Goal: Task Accomplishment & Management: Use online tool/utility

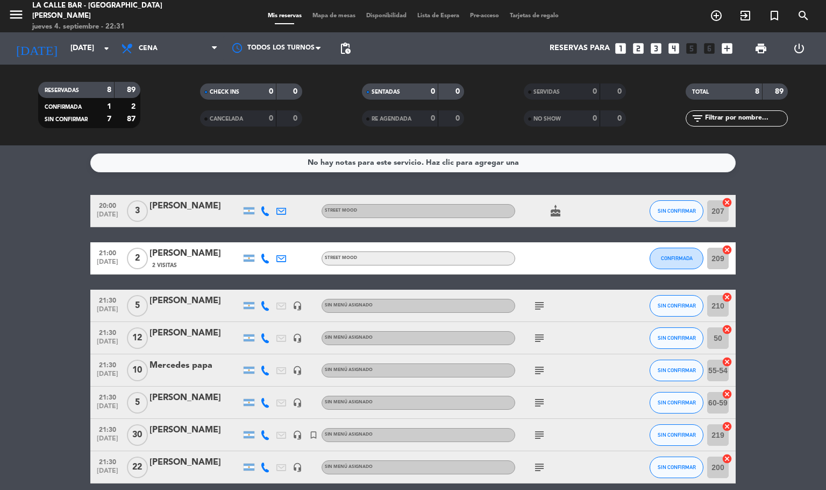
drag, startPoint x: 541, startPoint y: 436, endPoint x: 545, endPoint y: 443, distance: 8.1
click at [545, 443] on div "subject" at bounding box center [563, 435] width 97 height 32
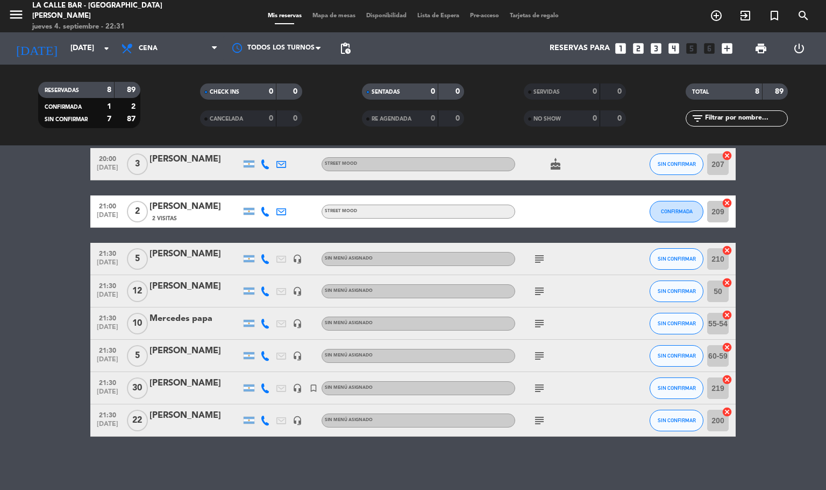
click at [535, 388] on icon "subject" at bounding box center [539, 387] width 13 height 13
click at [536, 418] on icon "subject" at bounding box center [539, 420] width 13 height 13
click at [533, 357] on icon "subject" at bounding box center [539, 355] width 13 height 13
click at [538, 323] on icon "subject" at bounding box center [539, 323] width 13 height 13
click at [537, 291] on icon "subject" at bounding box center [539, 291] width 13 height 13
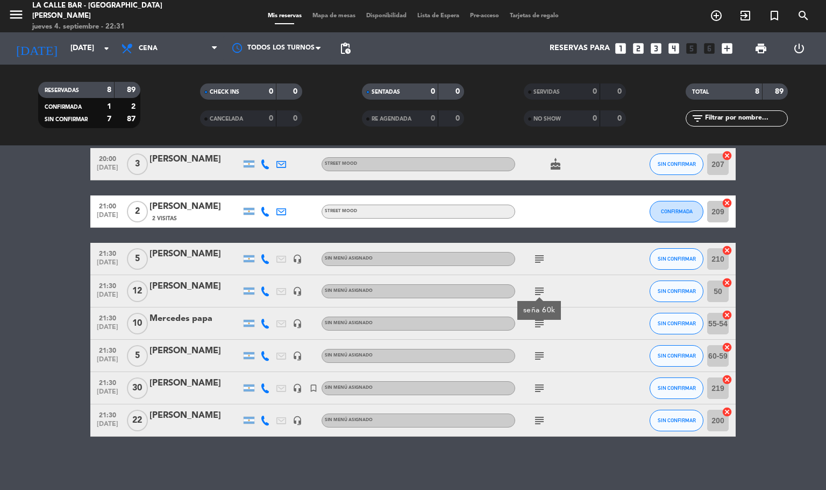
click at [541, 255] on icon "subject" at bounding box center [539, 258] width 13 height 13
click at [557, 161] on icon "cake" at bounding box center [555, 164] width 13 height 13
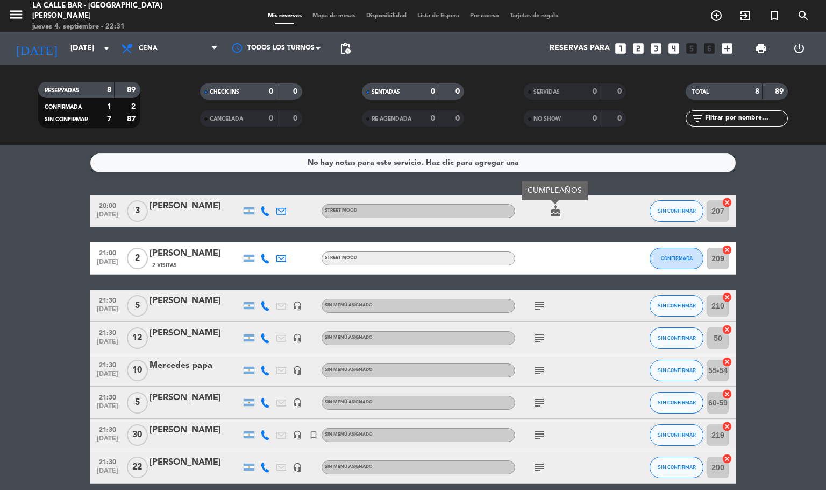
click at [44, 238] on bookings-row "20:00 [DATE] 3 [PERSON_NAME] STREET MOOD cake CUMPLEAÑOS SIN CONFIRMAR 207 canc…" at bounding box center [413, 339] width 826 height 288
click at [344, 13] on span "Mapa de mesas" at bounding box center [334, 16] width 54 height 6
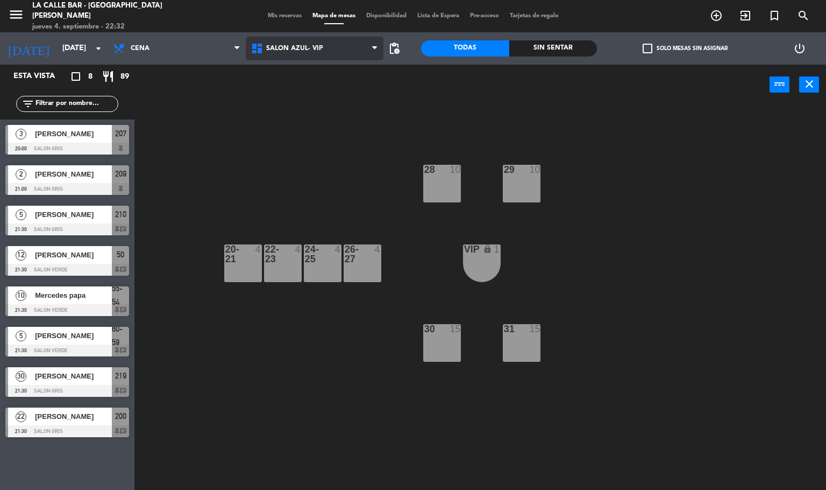
click at [293, 45] on span "SALON AZUL- VIP" at bounding box center [294, 49] width 57 height 8
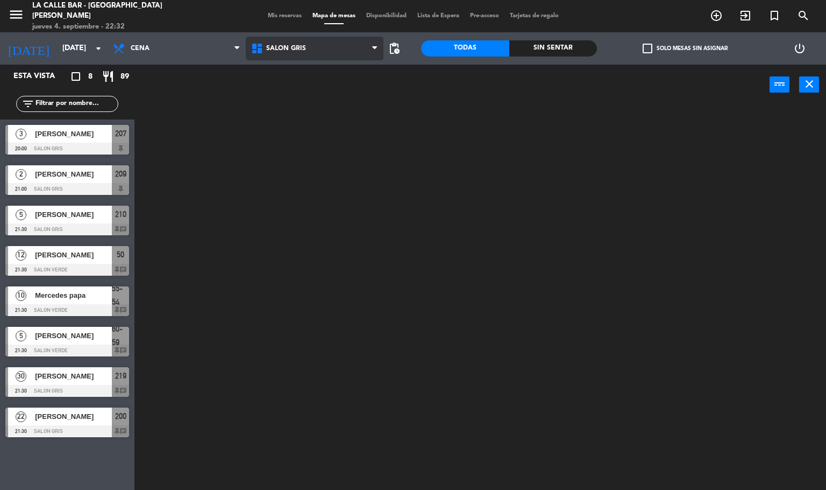
click at [301, 92] on ng-component "menu La Calle Bar - Villa [PERSON_NAME] [DATE] 4. septiembre - 22:32 Mis reserv…" at bounding box center [413, 245] width 826 height 490
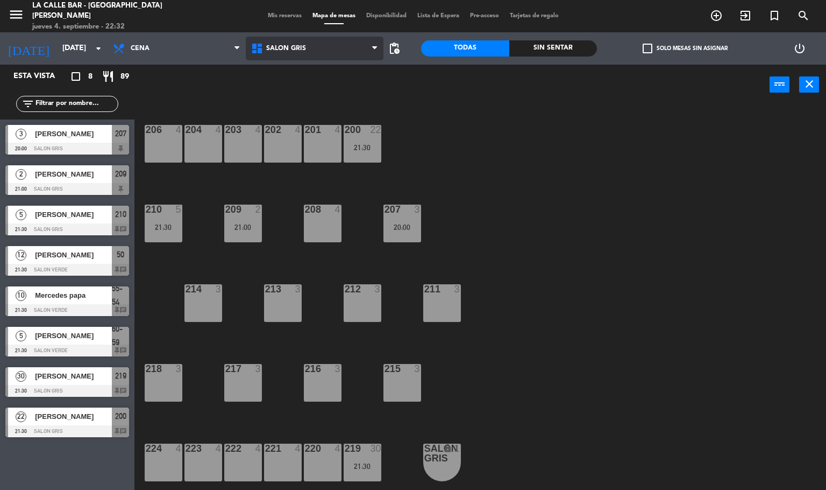
click at [315, 51] on span "SALON GRIS" at bounding box center [315, 49] width 138 height 24
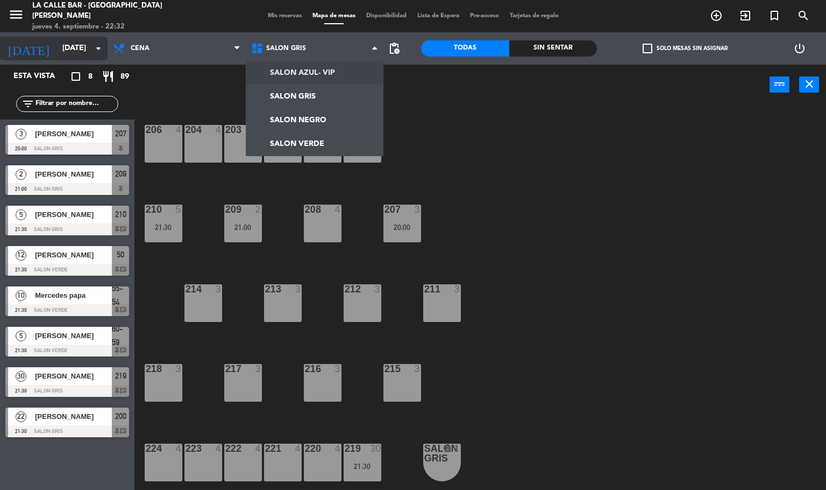
click at [68, 59] on div "[DATE] [DATE] arrow_drop_down" at bounding box center [54, 49] width 108 height 24
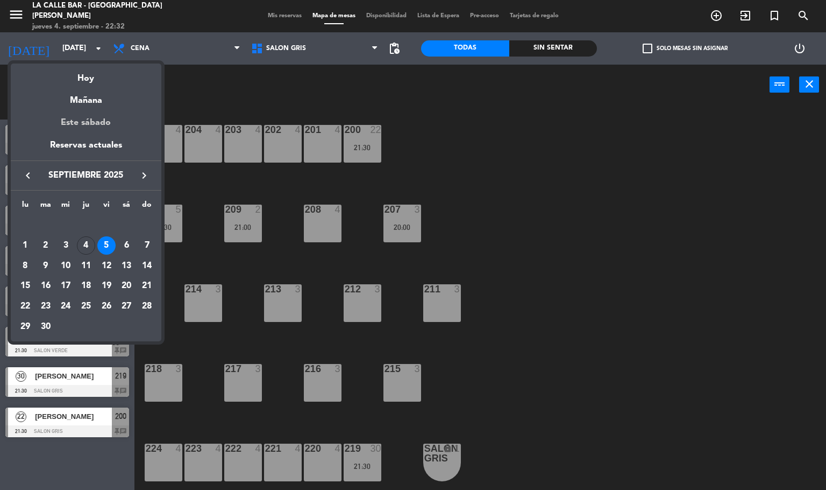
click at [95, 118] on div "Este sábado" at bounding box center [86, 123] width 151 height 30
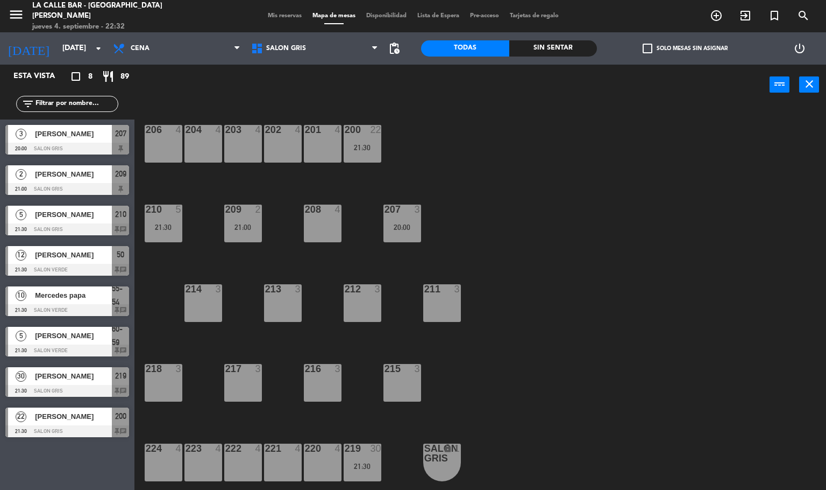
type input "[DATE]"
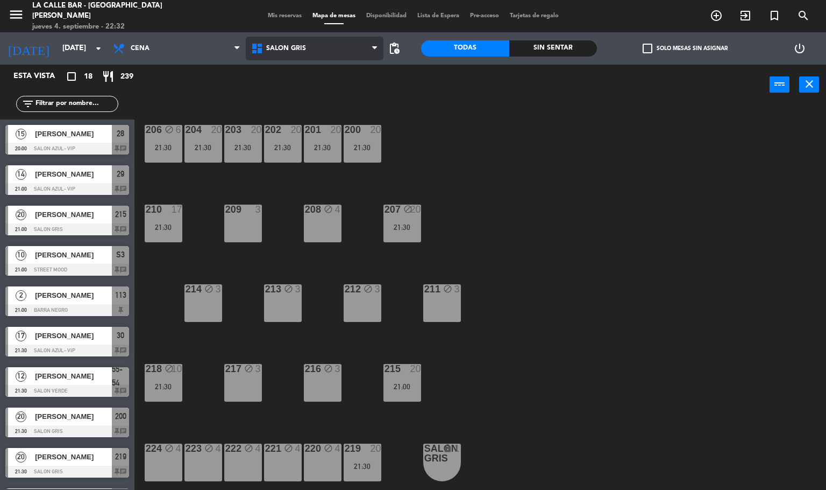
click at [323, 40] on span "SALON GRIS" at bounding box center [315, 49] width 138 height 24
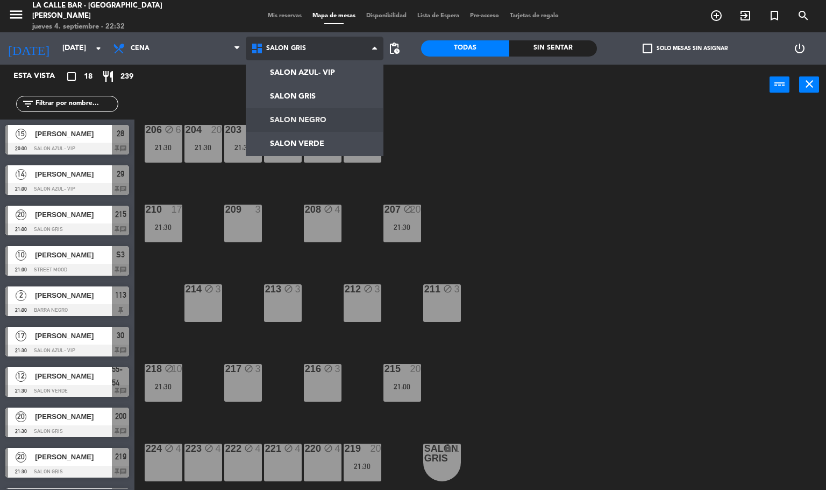
click at [354, 116] on ng-component "menu La Calle Bar - Villa [PERSON_NAME] [DATE] 4. septiembre - 22:32 Mis reserv…" at bounding box center [413, 245] width 826 height 490
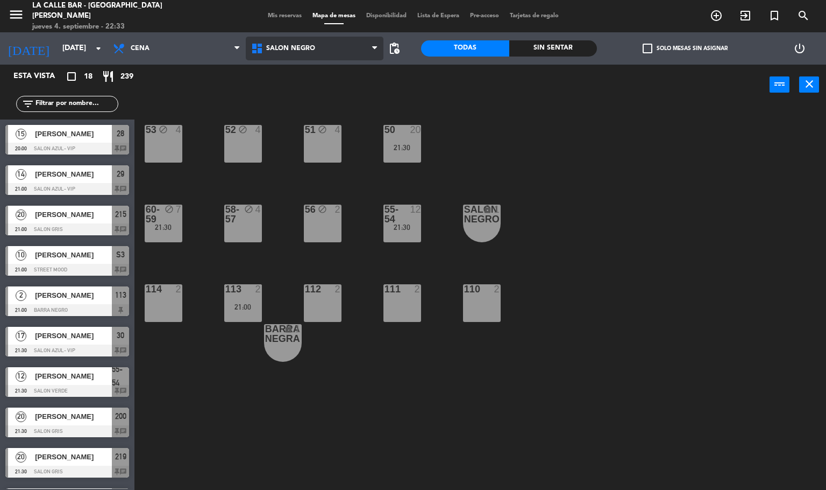
click at [291, 52] on span "SALON NEGRO" at bounding box center [315, 49] width 138 height 24
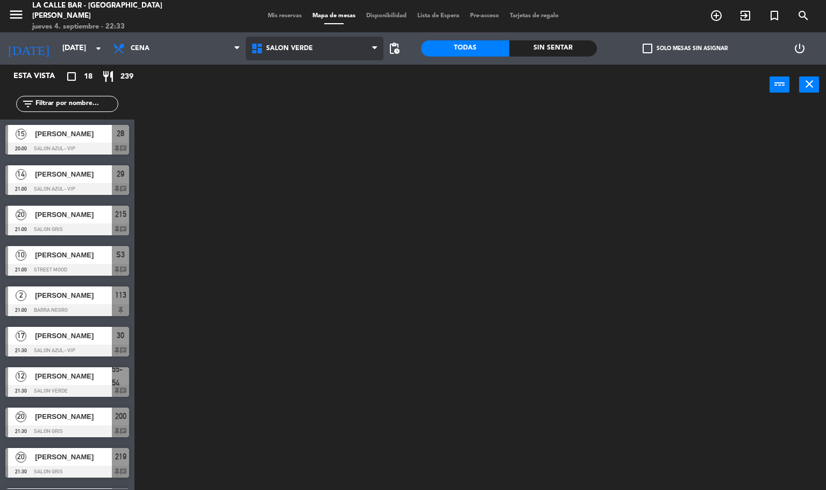
click at [321, 139] on ng-component "menu La Calle Bar - Villa [PERSON_NAME] [DATE] 4. septiembre - 22:33 Mis reserv…" at bounding box center [413, 245] width 826 height 490
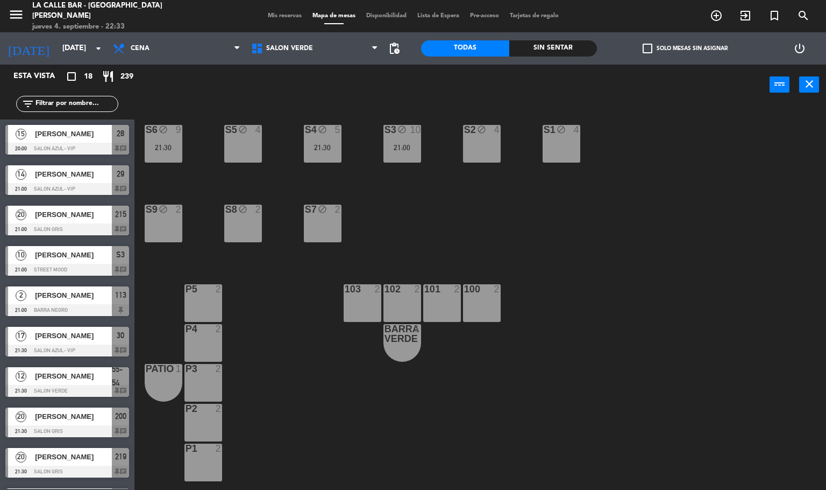
click at [315, 63] on div "SALON AZUL- VIP SALON GRIS SALON NEGRO SALON VERDE SALON VERDE SALON AZUL- VIP …" at bounding box center [315, 48] width 138 height 32
click at [313, 51] on span "SALON VERDE" at bounding box center [315, 49] width 138 height 24
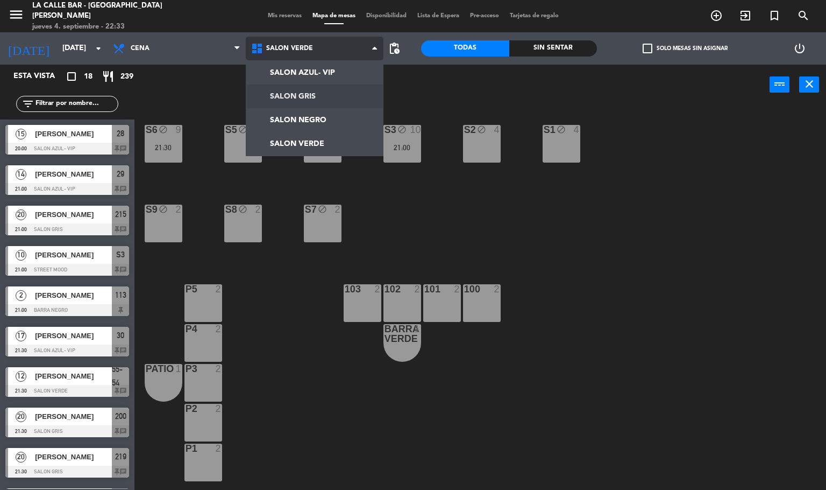
click at [318, 89] on ng-component "menu La Calle Bar - Villa [PERSON_NAME] [DATE] 4. septiembre - 22:33 Mis reserv…" at bounding box center [413, 245] width 826 height 490
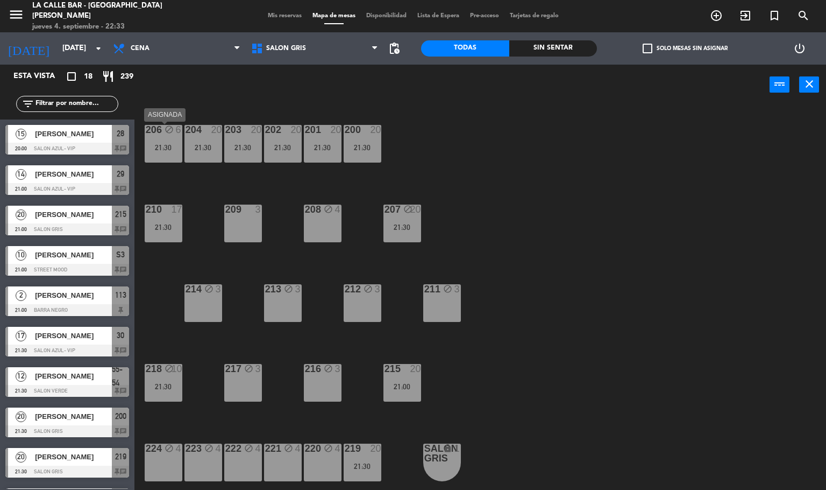
click at [158, 150] on div "21:30" at bounding box center [164, 148] width 38 height 8
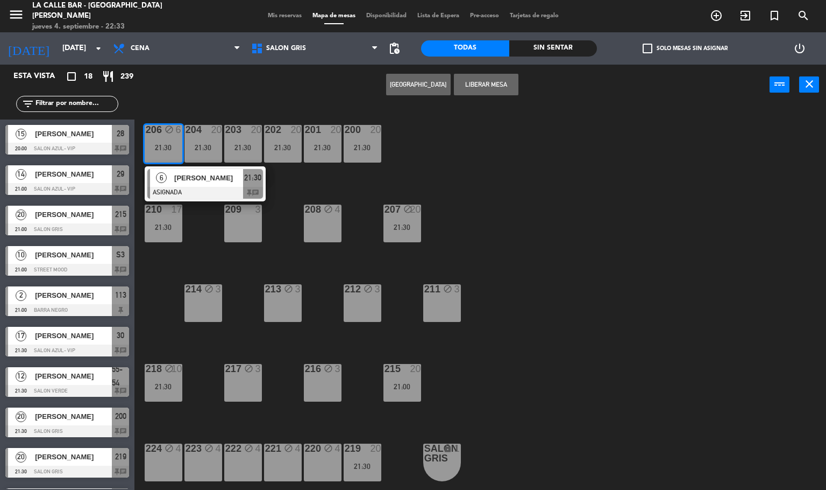
drag, startPoint x: 487, startPoint y: 154, endPoint x: 481, endPoint y: 154, distance: 6.5
click at [489, 155] on div "206 block 6 21:30 6 [PERSON_NAME] ASIGNADA 21:30 chat 204 20 21:30 203 20 21:30…" at bounding box center [485, 297] width 684 height 385
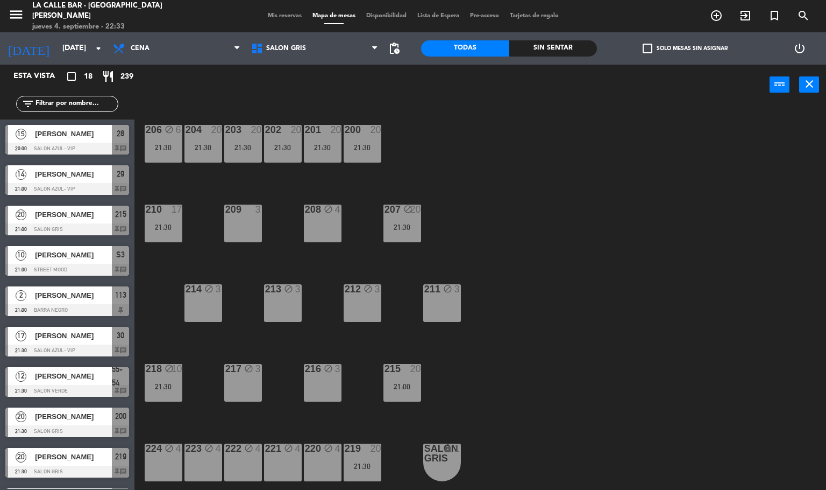
click at [214, 151] on div "21:30" at bounding box center [204, 148] width 38 height 8
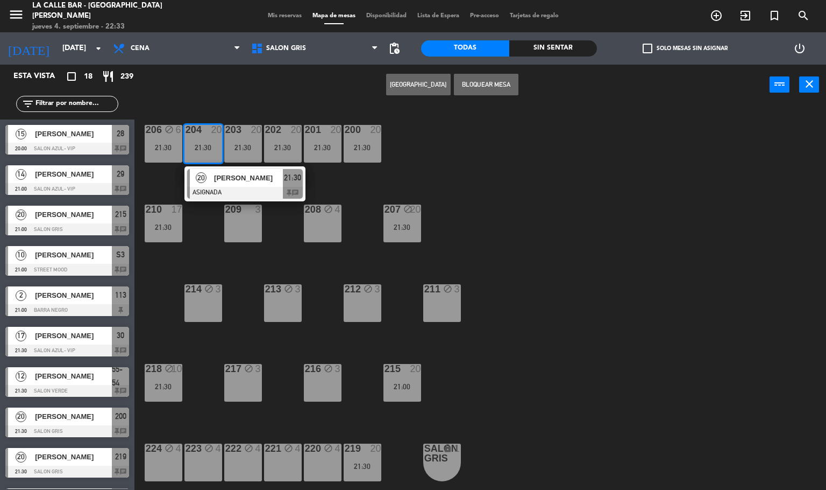
click at [466, 140] on div "206 block 6 21:30 204 20 21:30 20 [PERSON_NAME] ASIGNADA 21:30 chat 203 20 21:3…" at bounding box center [485, 297] width 684 height 385
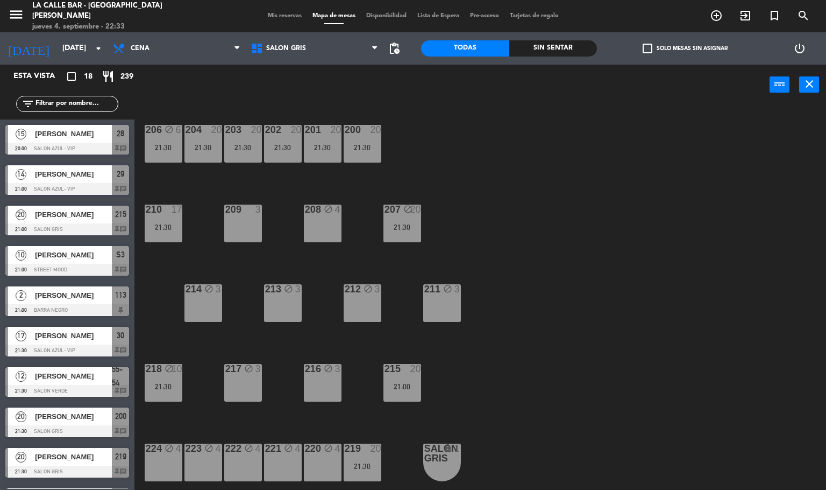
click at [367, 149] on div "21:30" at bounding box center [363, 148] width 38 height 8
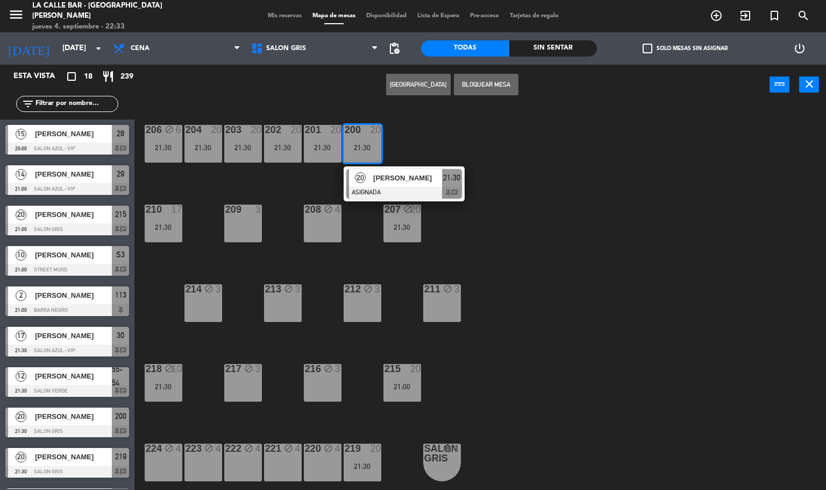
click at [444, 130] on div "206 block 6 21:30 204 20 21:30 203 20 21:30 202 20 21:30 201 20 21:30 200 20 21…" at bounding box center [485, 297] width 684 height 385
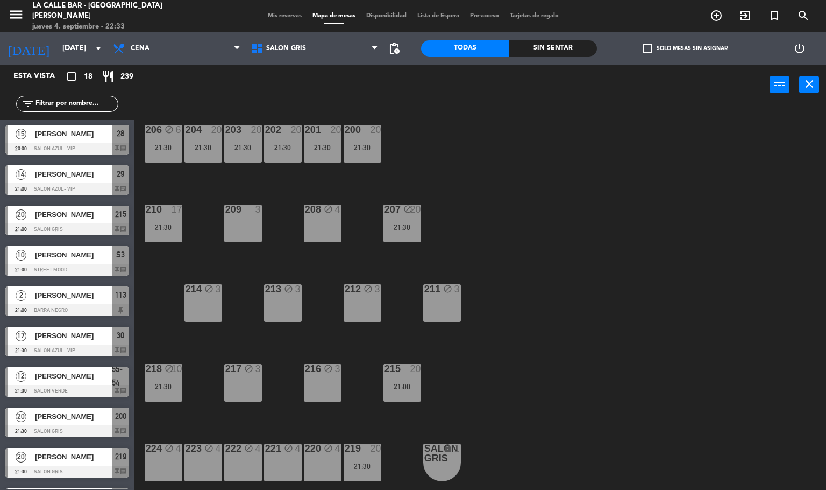
click at [305, 147] on div "21:30" at bounding box center [323, 148] width 38 height 8
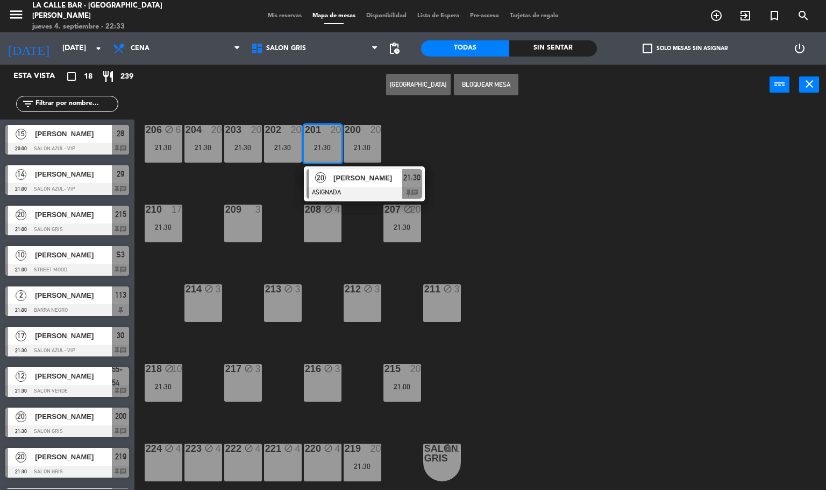
click at [444, 128] on div "206 block 6 21:30 204 20 21:30 203 20 21:30 202 20 21:30 201 20 21:30 20 [PERSO…" at bounding box center [485, 297] width 684 height 385
